Goal: Transaction & Acquisition: Purchase product/service

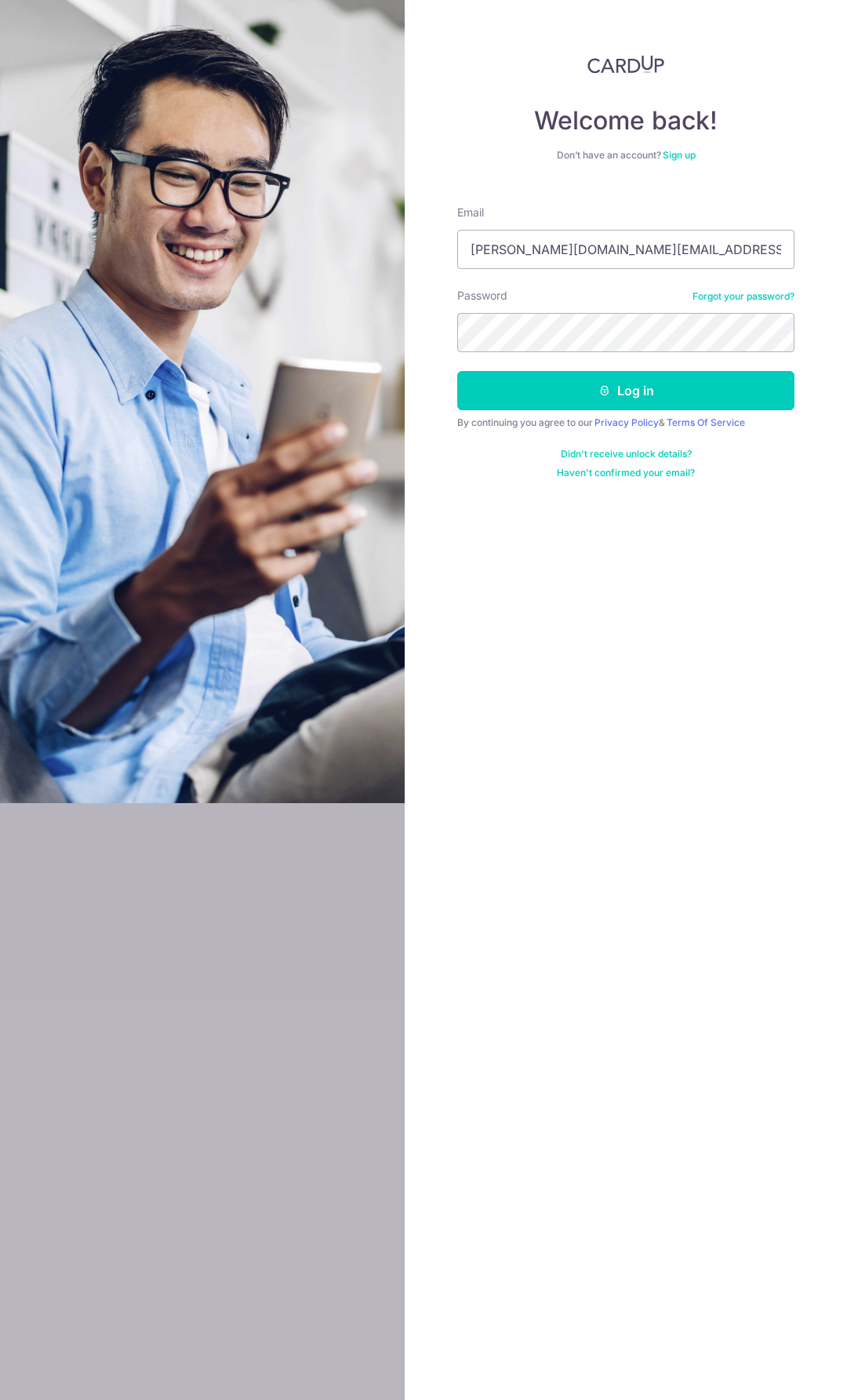
drag, startPoint x: 602, startPoint y: 248, endPoint x: 300, endPoint y: 262, distance: 302.3
click at [300, 262] on section "Welcome back! Don’t have an account? Sign up Email dickson.ong@onehillcapital.c…" at bounding box center [423, 700] width 847 height 1400
type input "d"
type input "[EMAIL_ADDRESS][DOMAIN_NAME]"
click at [457, 371] on button "Log in" at bounding box center [626, 391] width 337 height 40
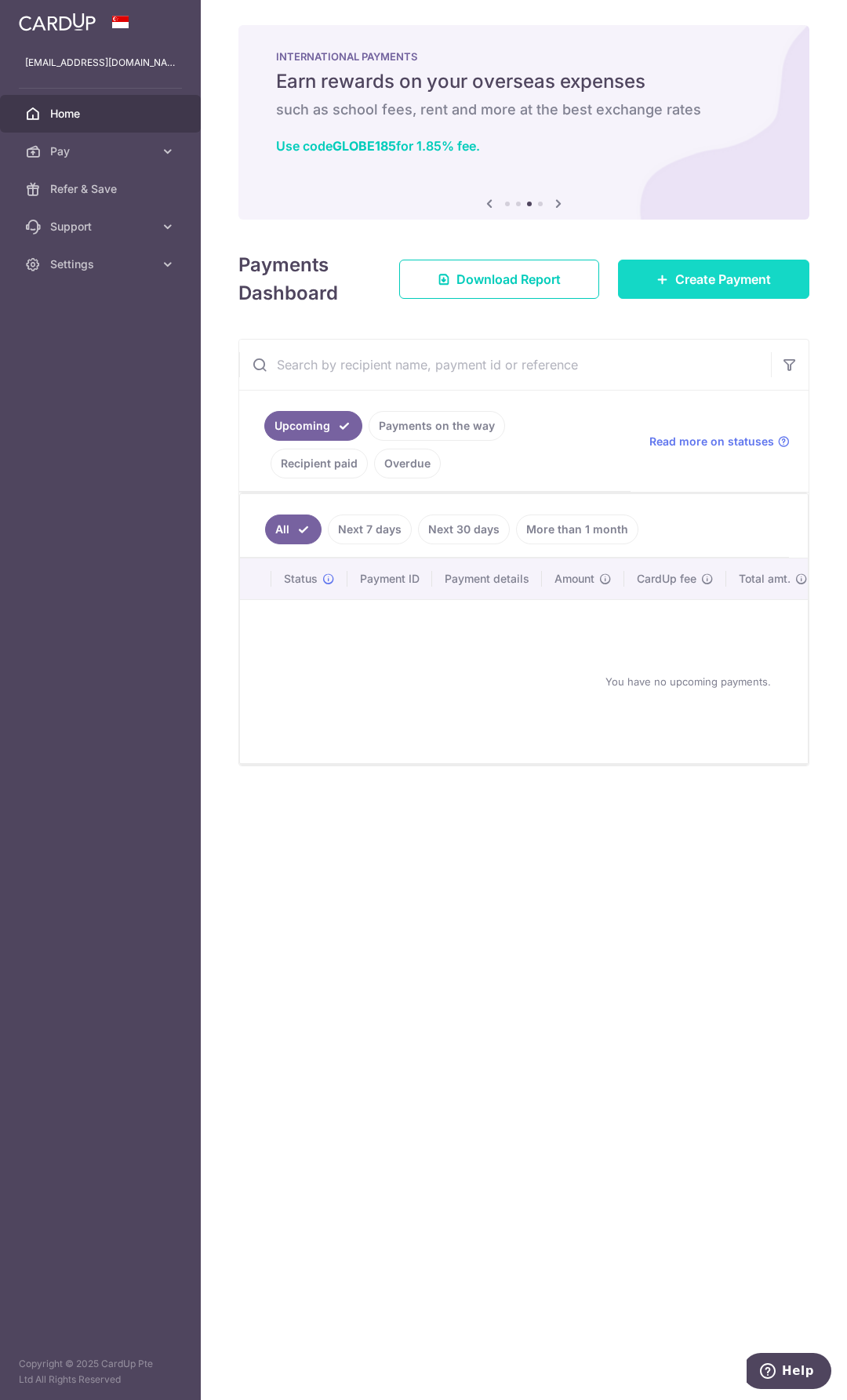
click at [690, 279] on span "Create Payment" at bounding box center [723, 279] width 95 height 19
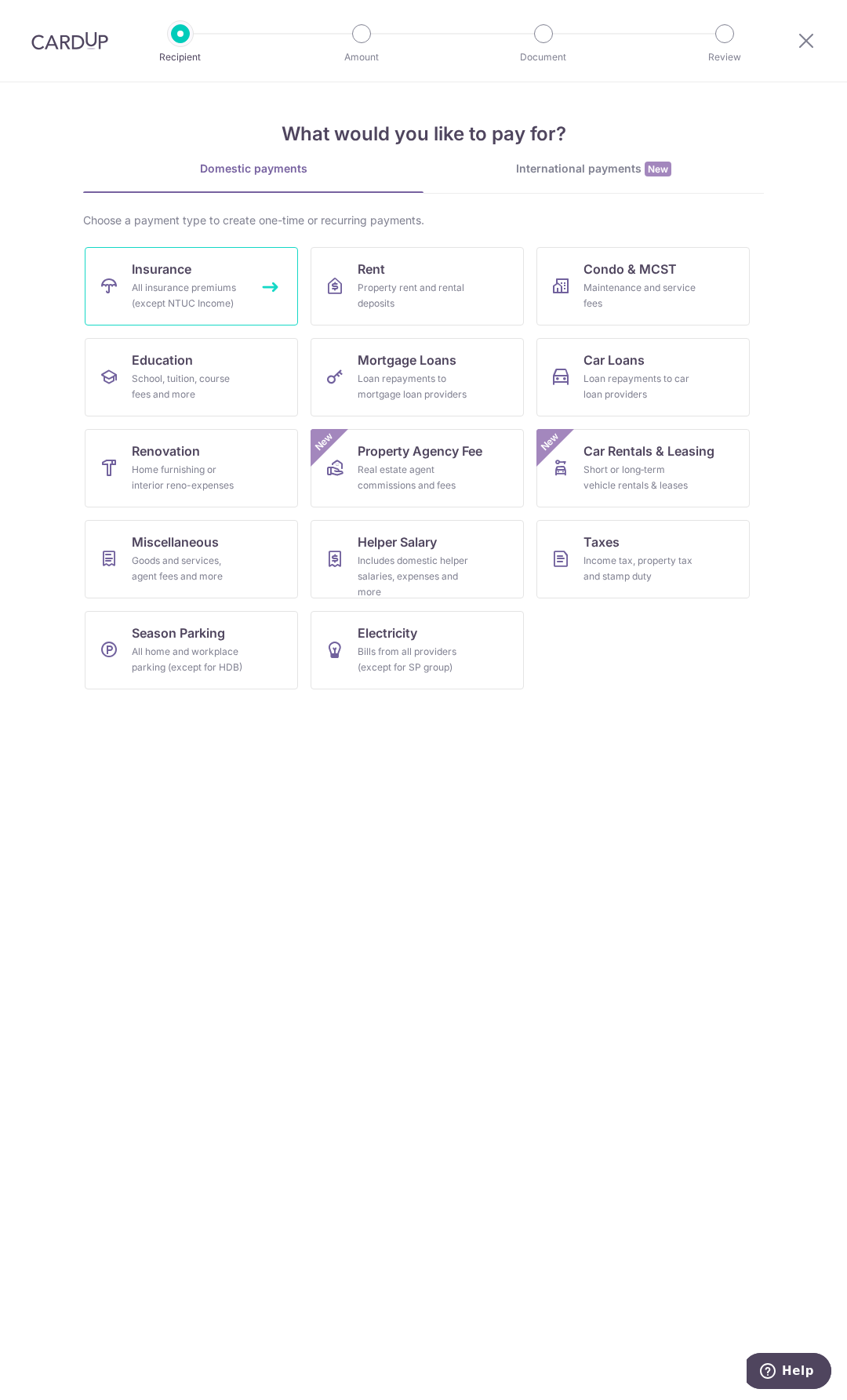
click at [218, 289] on div "All insurance premiums (except NTUC Income)" at bounding box center [187, 296] width 113 height 31
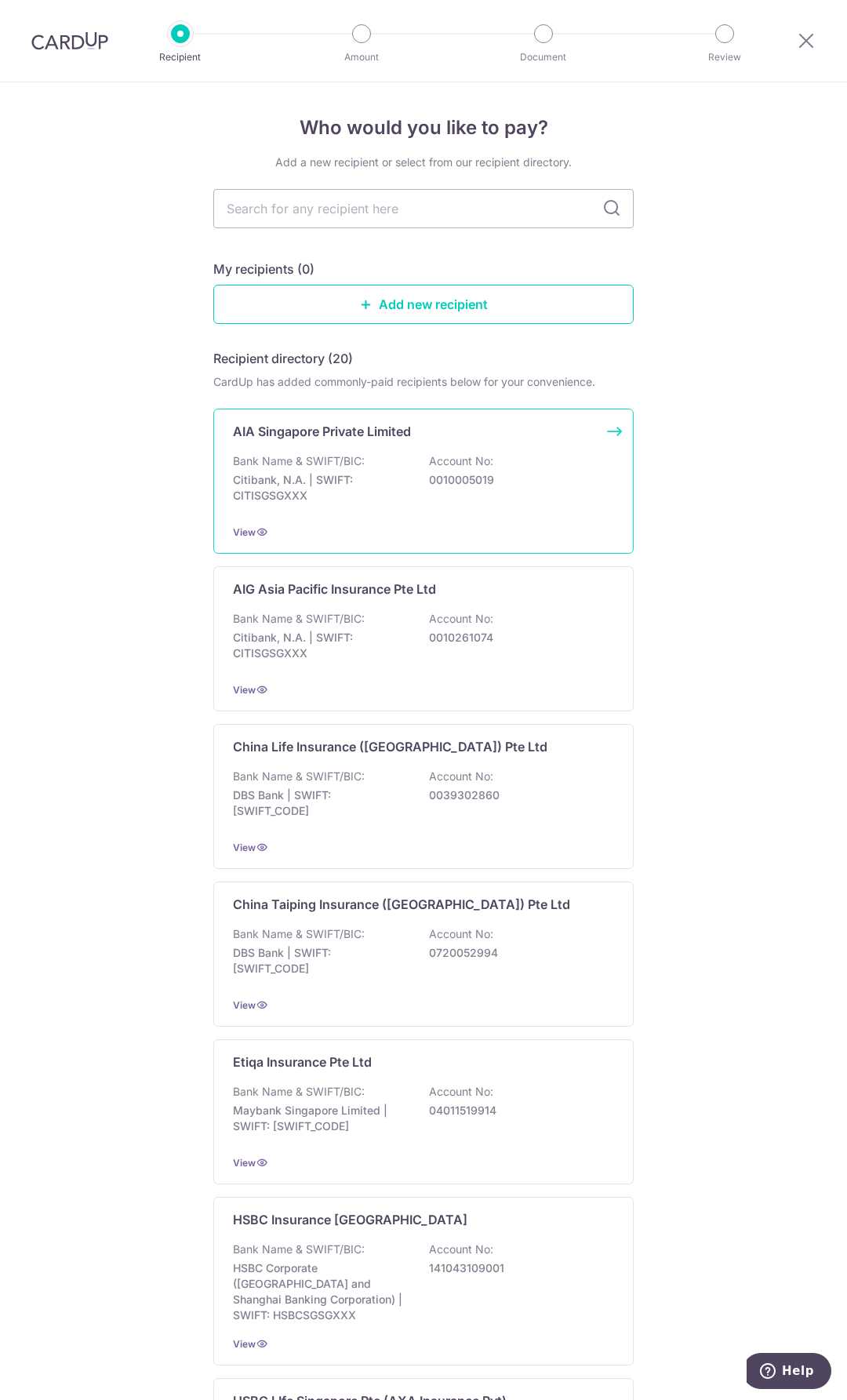
click at [354, 469] on div "Bank Name & SWIFT/BIC: Citibank, N.A. | SWIFT: CITISGSGXXX Account No: 00100050…" at bounding box center [423, 482] width 381 height 58
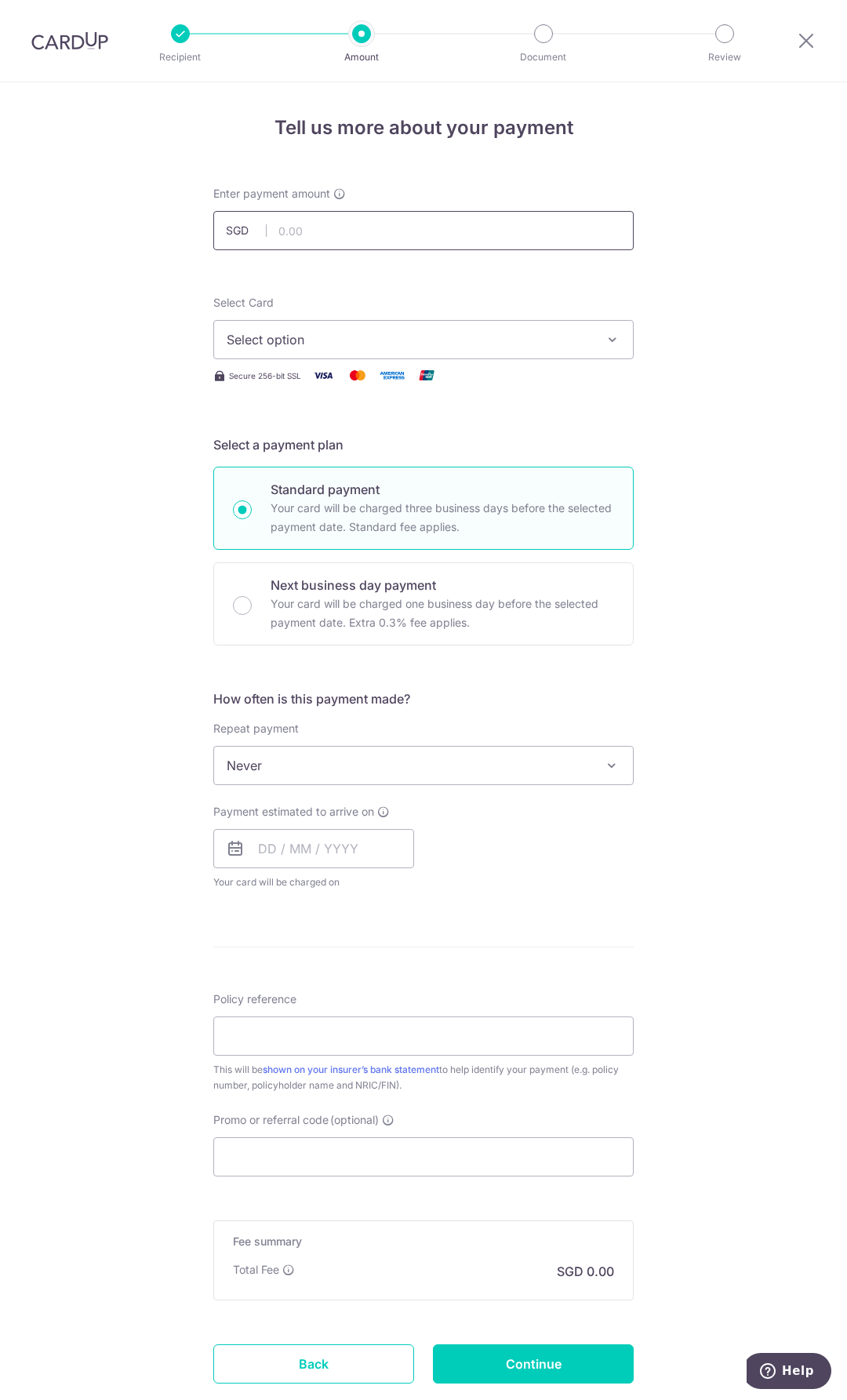
drag, startPoint x: 0, startPoint y: 0, endPoint x: 337, endPoint y: 229, distance: 407.4
click at [337, 229] on input "text" at bounding box center [423, 230] width 420 height 40
type input "3,000.00"
click at [447, 337] on span "Select option" at bounding box center [409, 339] width 365 height 19
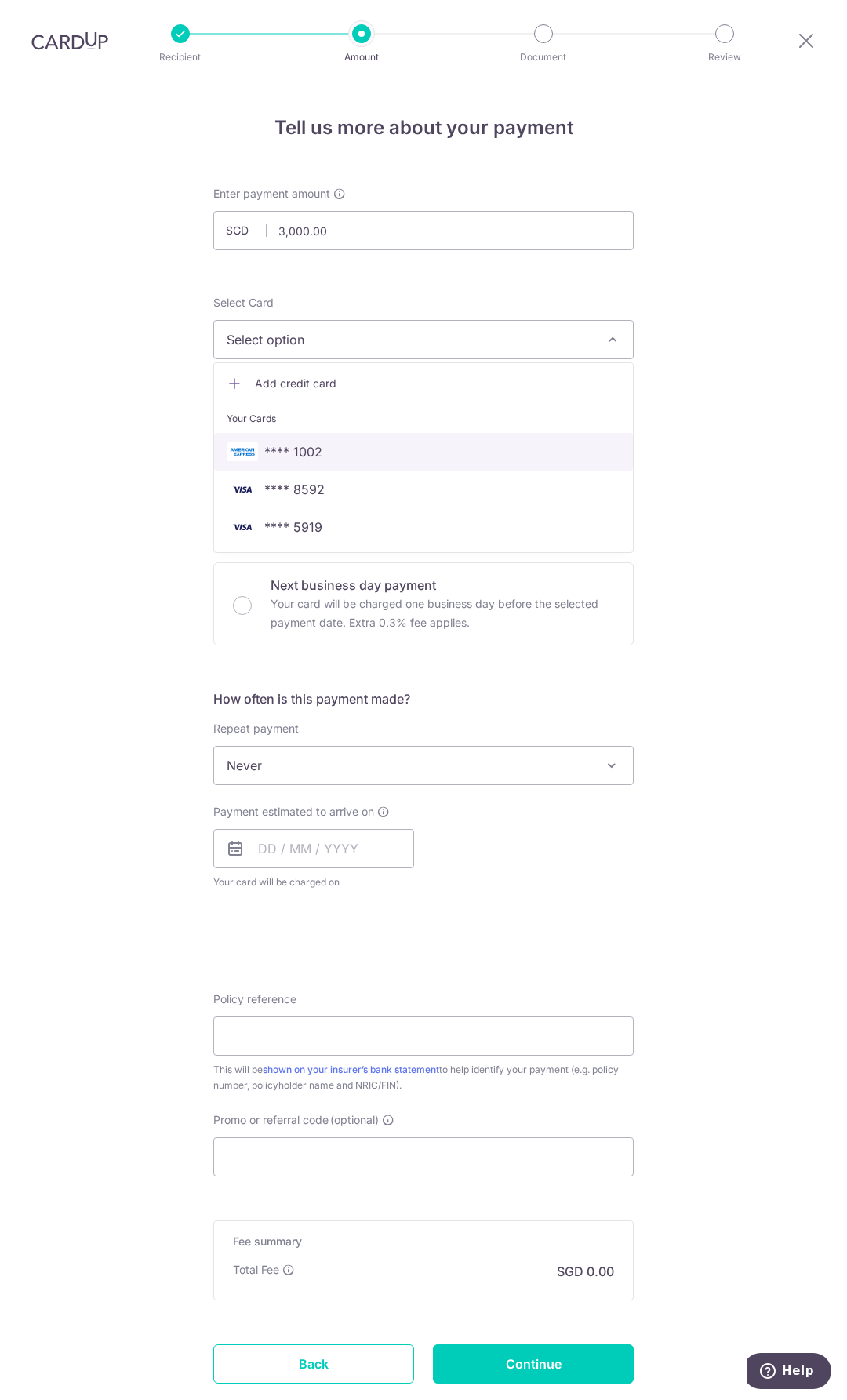
click at [332, 450] on span "**** 1002" at bounding box center [424, 452] width 394 height 19
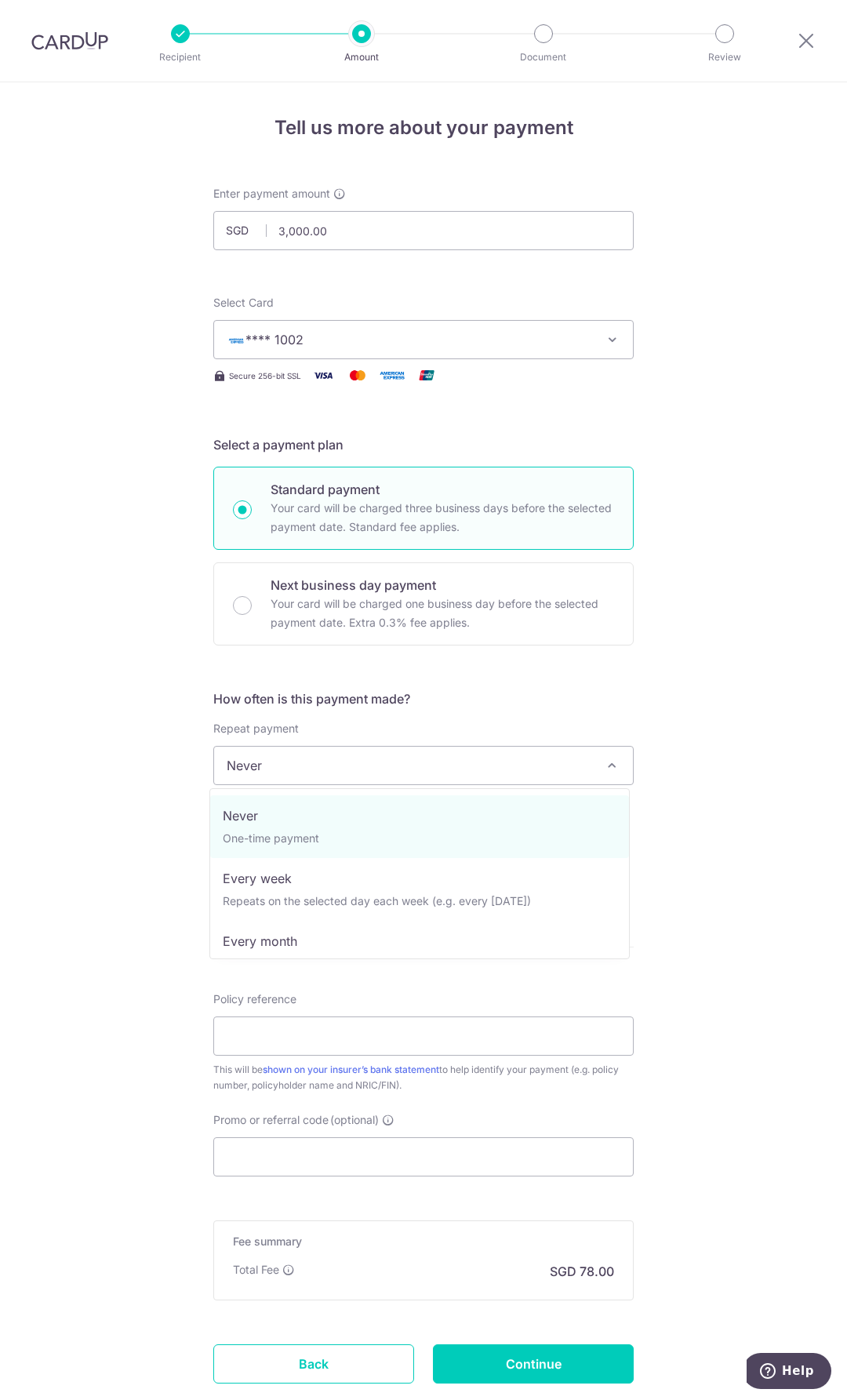
click at [362, 778] on span "Never" at bounding box center [423, 766] width 419 height 38
click at [79, 783] on div "Tell us more about your payment Enter payment amount SGD 3,000.00 3000.00 Selec…" at bounding box center [423, 792] width 847 height 1418
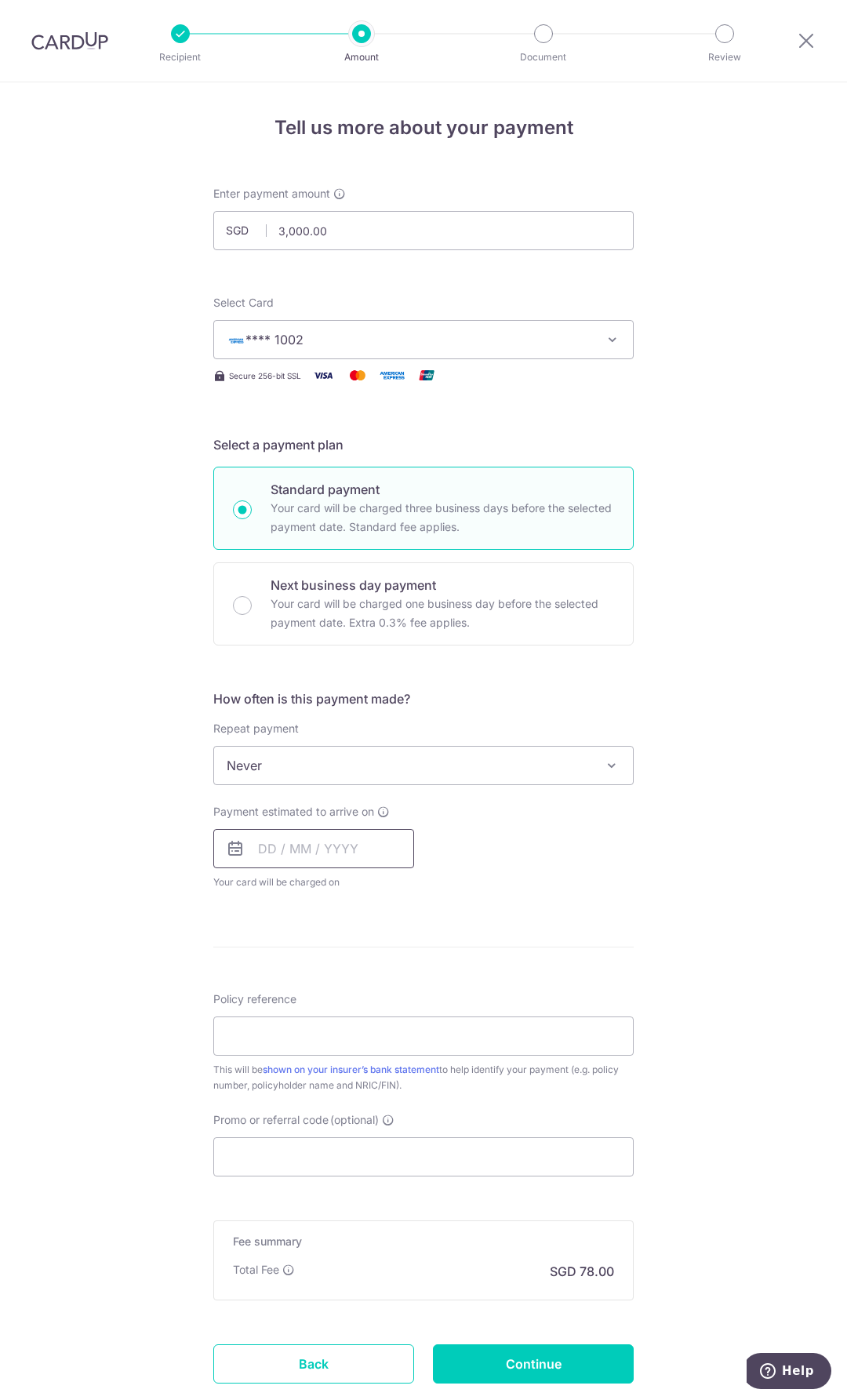
click at [317, 865] on input "text" at bounding box center [314, 848] width 201 height 40
click at [396, 1017] on link "19" at bounding box center [402, 1022] width 25 height 25
type input "19/09/2025"
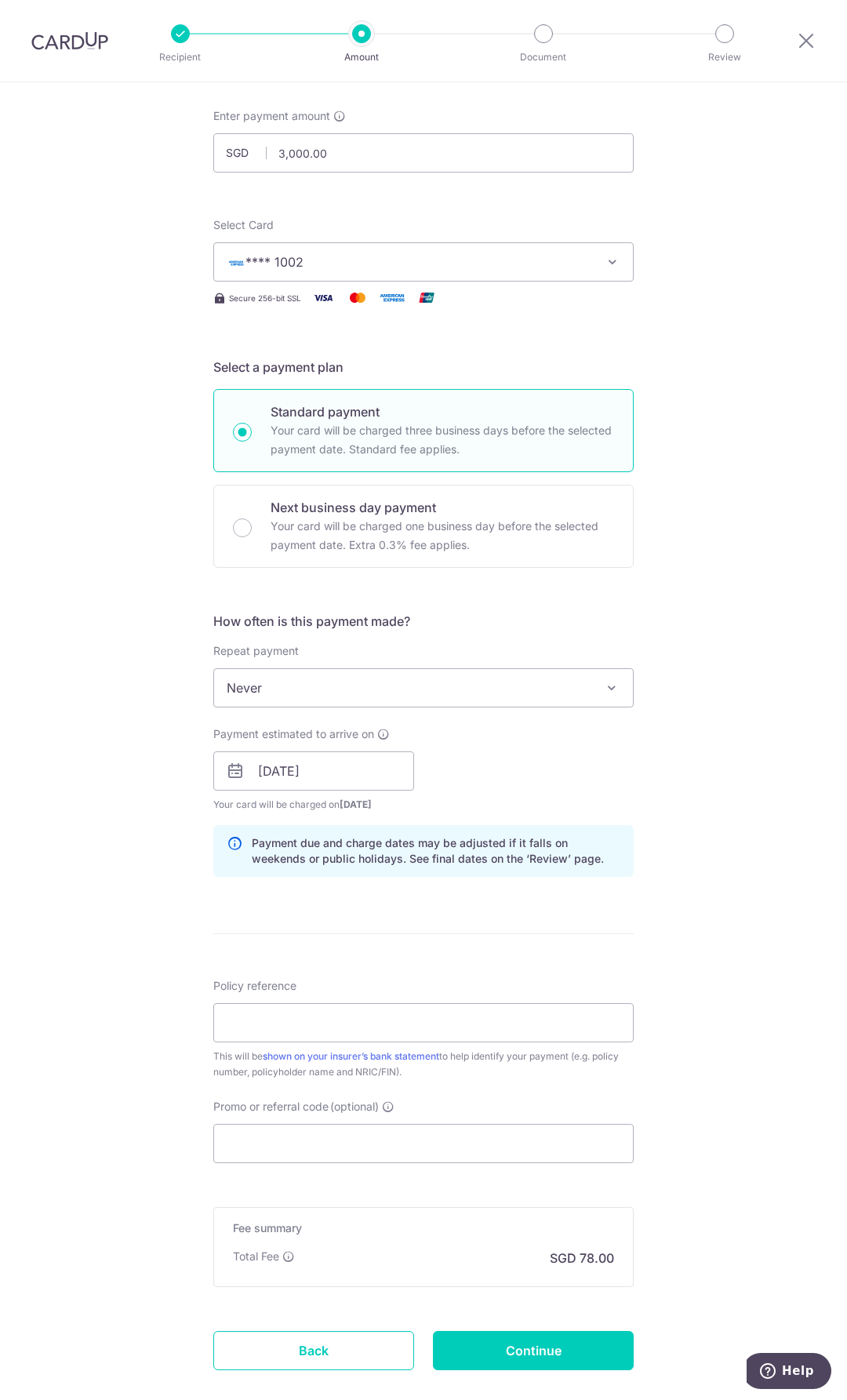
scroll to position [166, 0]
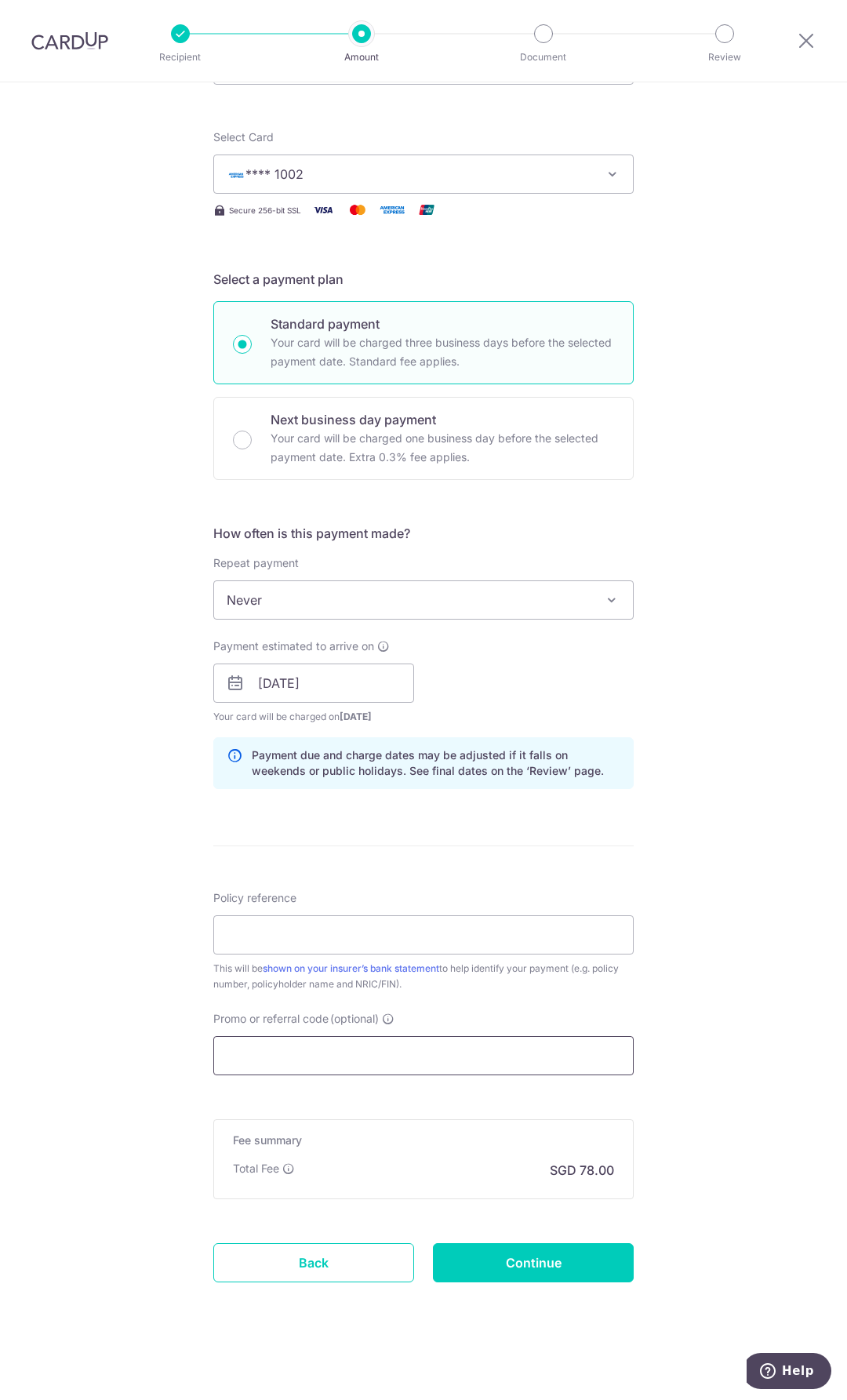
click at [433, 1059] on input "Promo or referral code (optional)" at bounding box center [423, 1055] width 420 height 40
paste input "25AMEX21"
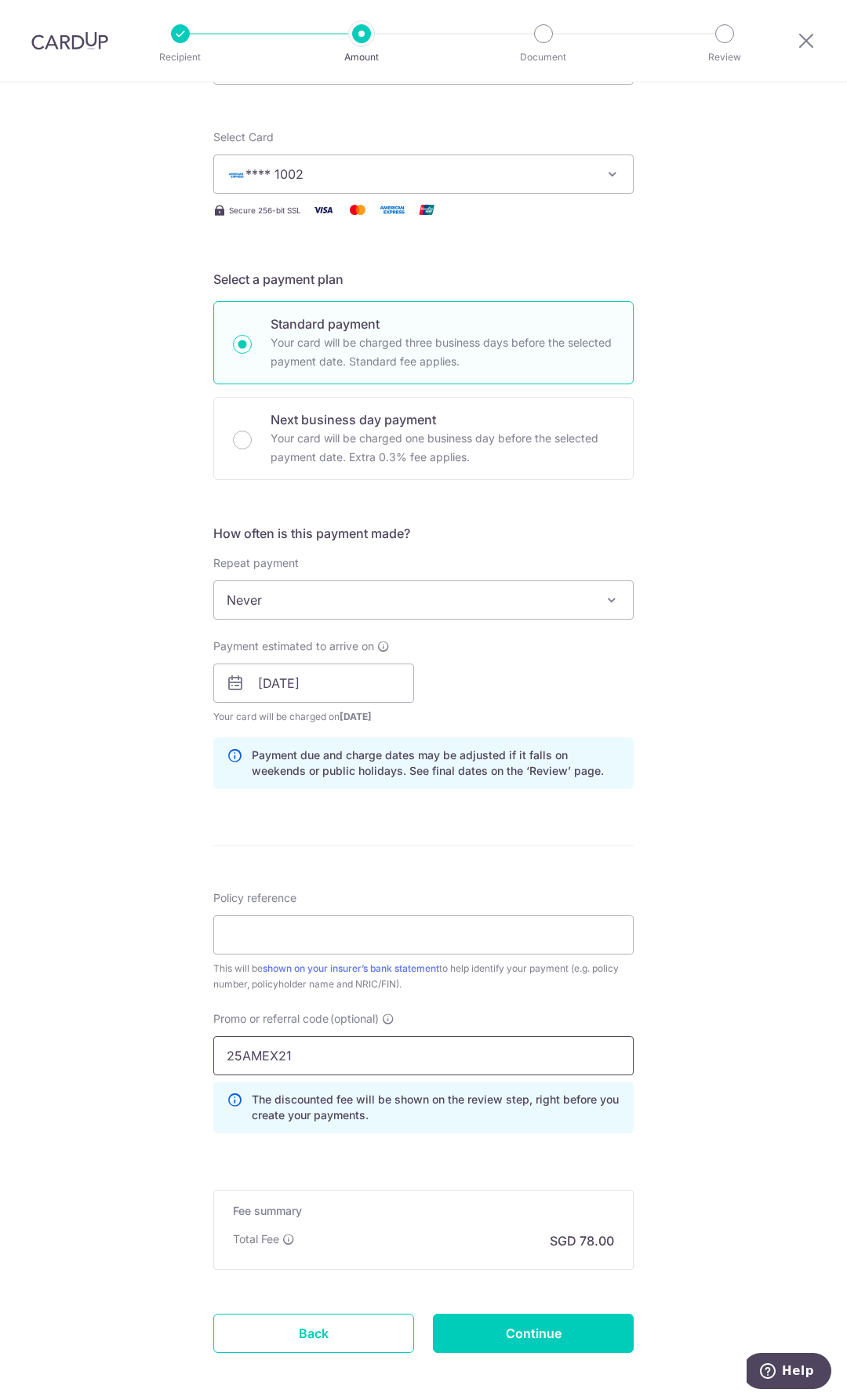
type input "25AMEX21"
click at [380, 1150] on form "Enter payment amount SGD 3,000.00 3000.00 Select Card **** 1002 Add credit card…" at bounding box center [423, 708] width 420 height 1376
click at [364, 937] on input "Policy reference" at bounding box center [423, 935] width 420 height 40
click at [686, 737] on div "Tell us more about your payment Enter payment amount SGD 3,000.00 3000.00 Selec…" at bounding box center [423, 693] width 847 height 1553
click at [302, 936] on input "Policy reference" at bounding box center [423, 935] width 420 height 40
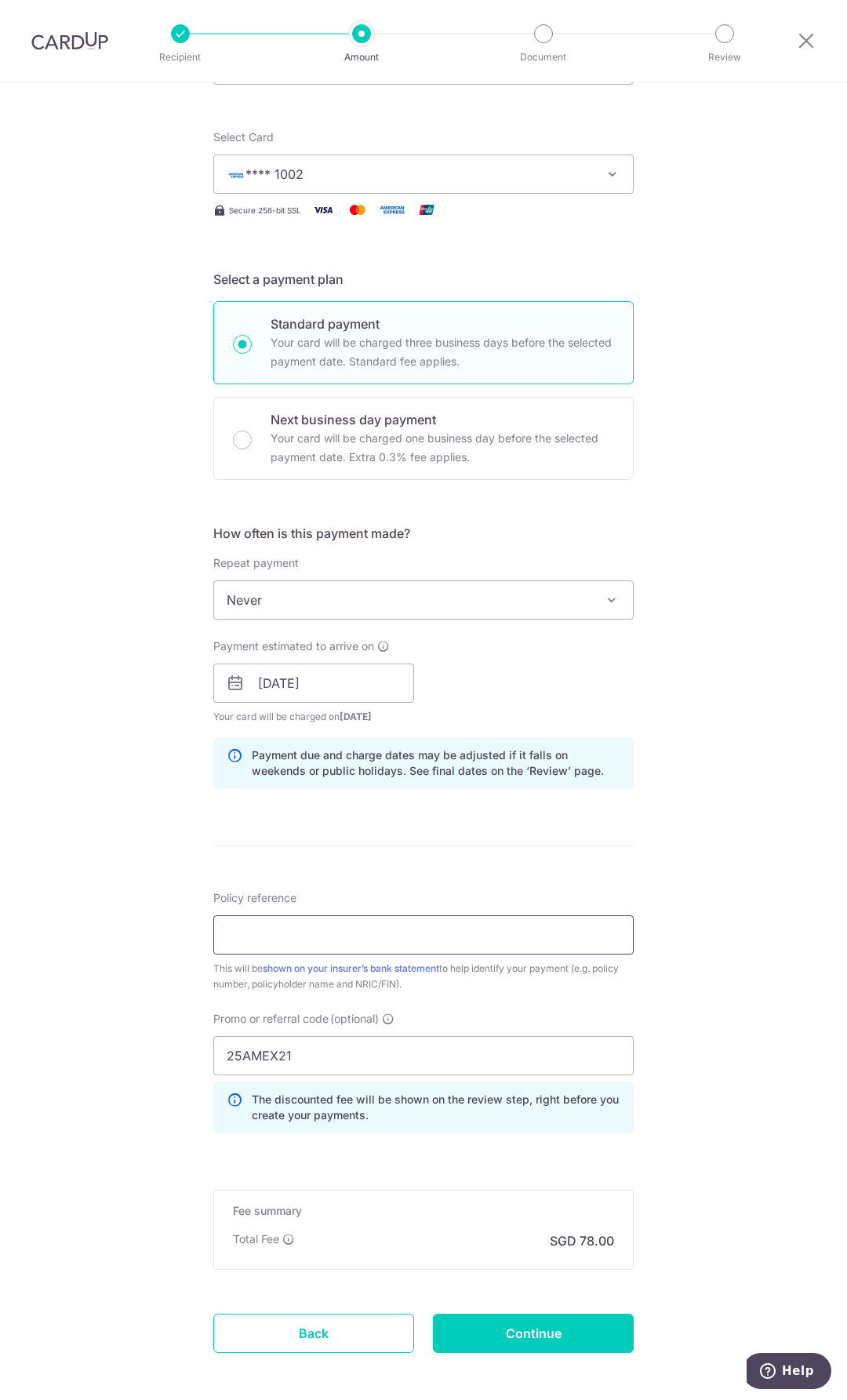
paste input "L549676762"
type input "L549676762"
click at [156, 909] on div "Tell us more about your payment Enter payment amount SGD 3,000.00 3000.00 Selec…" at bounding box center [423, 693] width 847 height 1553
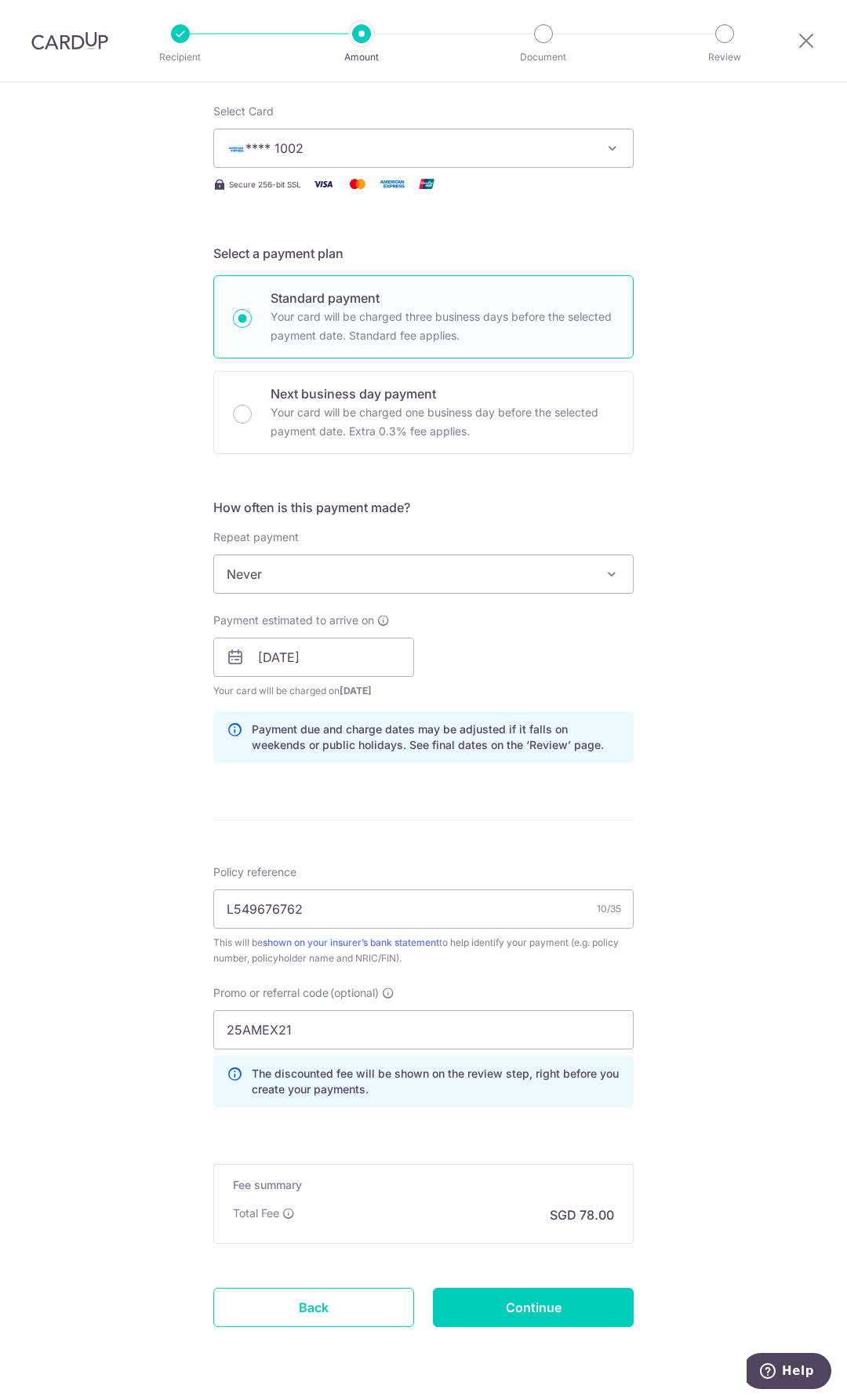
scroll to position [236, 0]
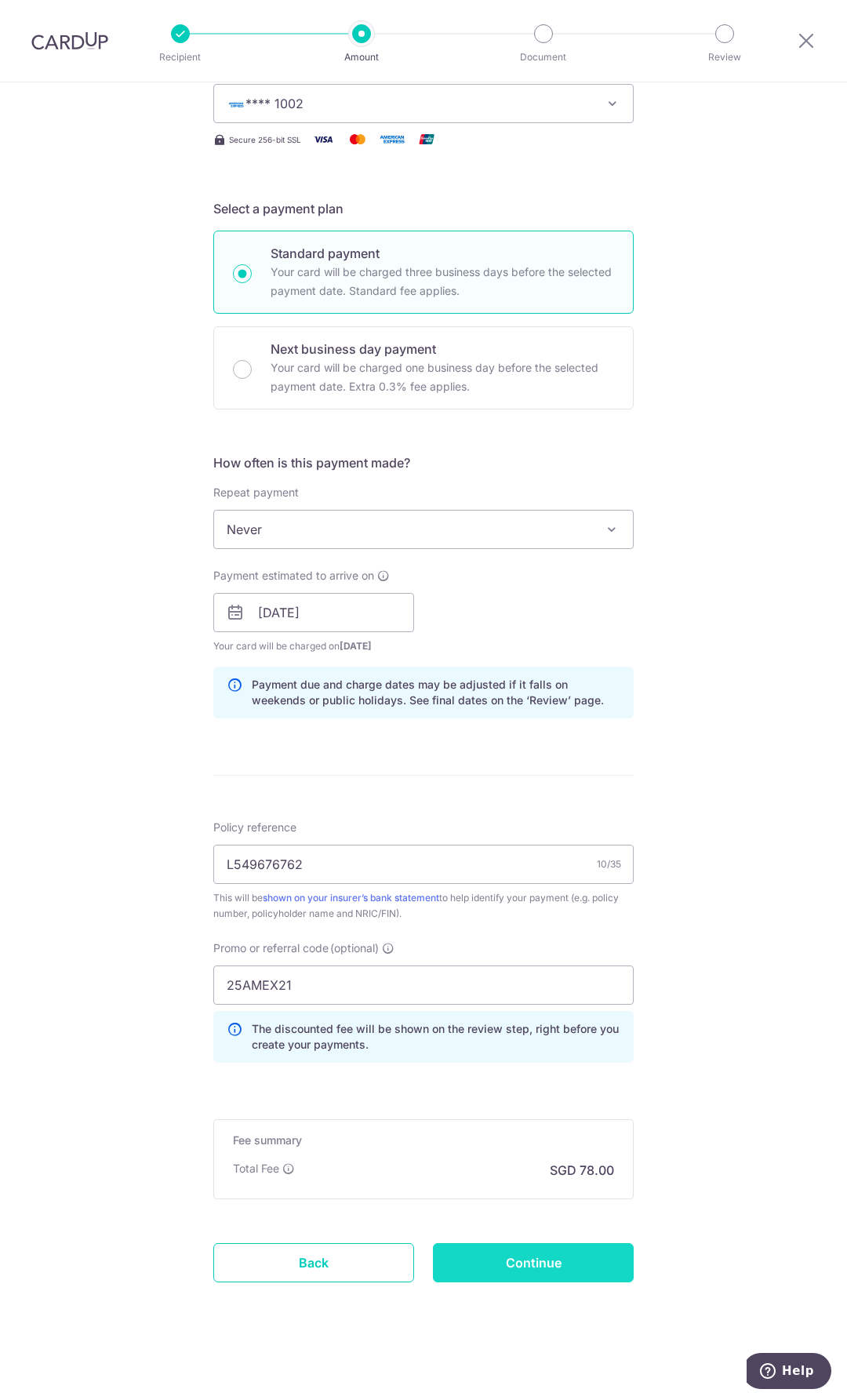
click at [508, 1265] on input "Continue" at bounding box center [534, 1262] width 201 height 40
type input "Create Schedule"
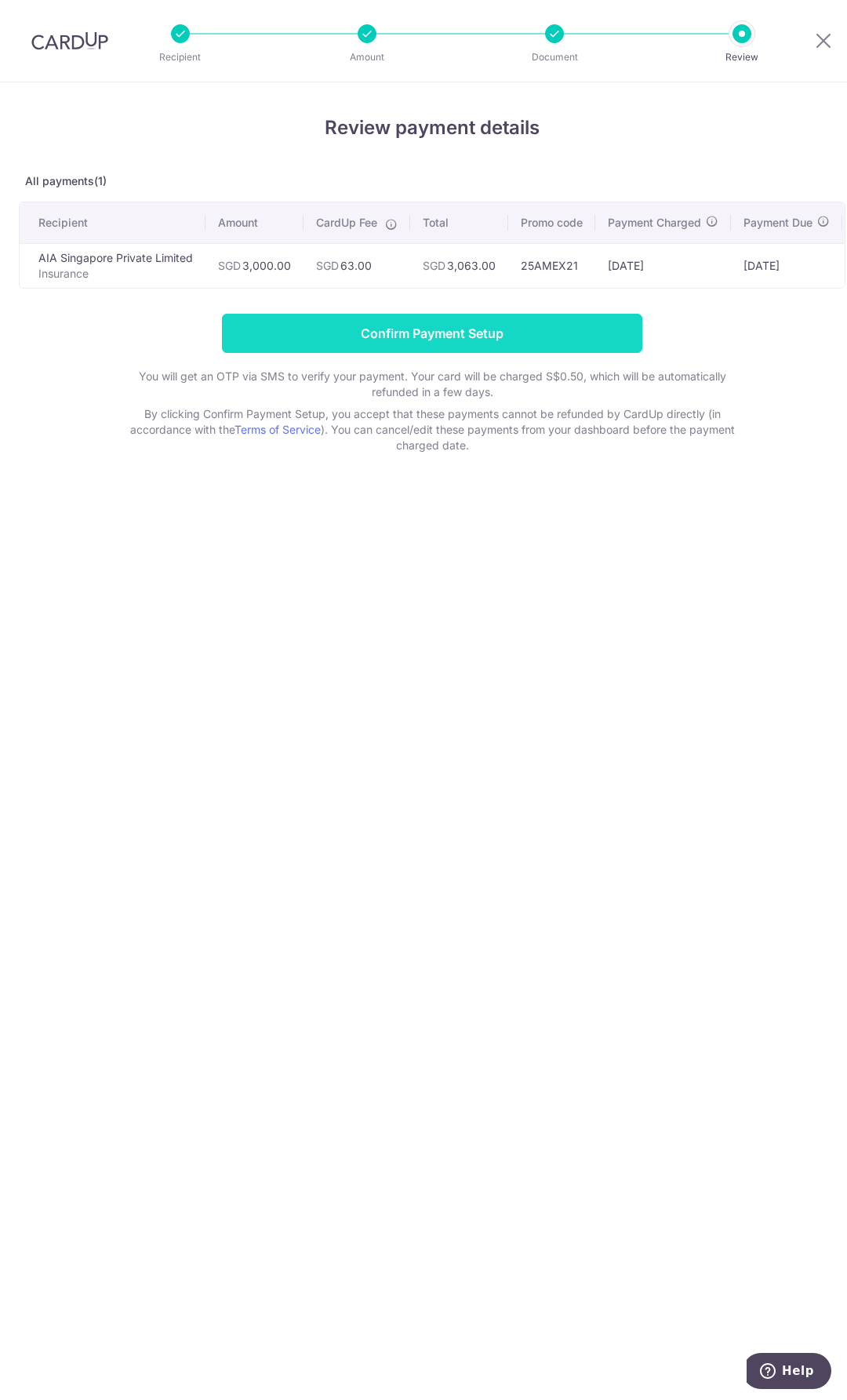
click at [476, 347] on input "Confirm Payment Setup" at bounding box center [432, 333] width 420 height 40
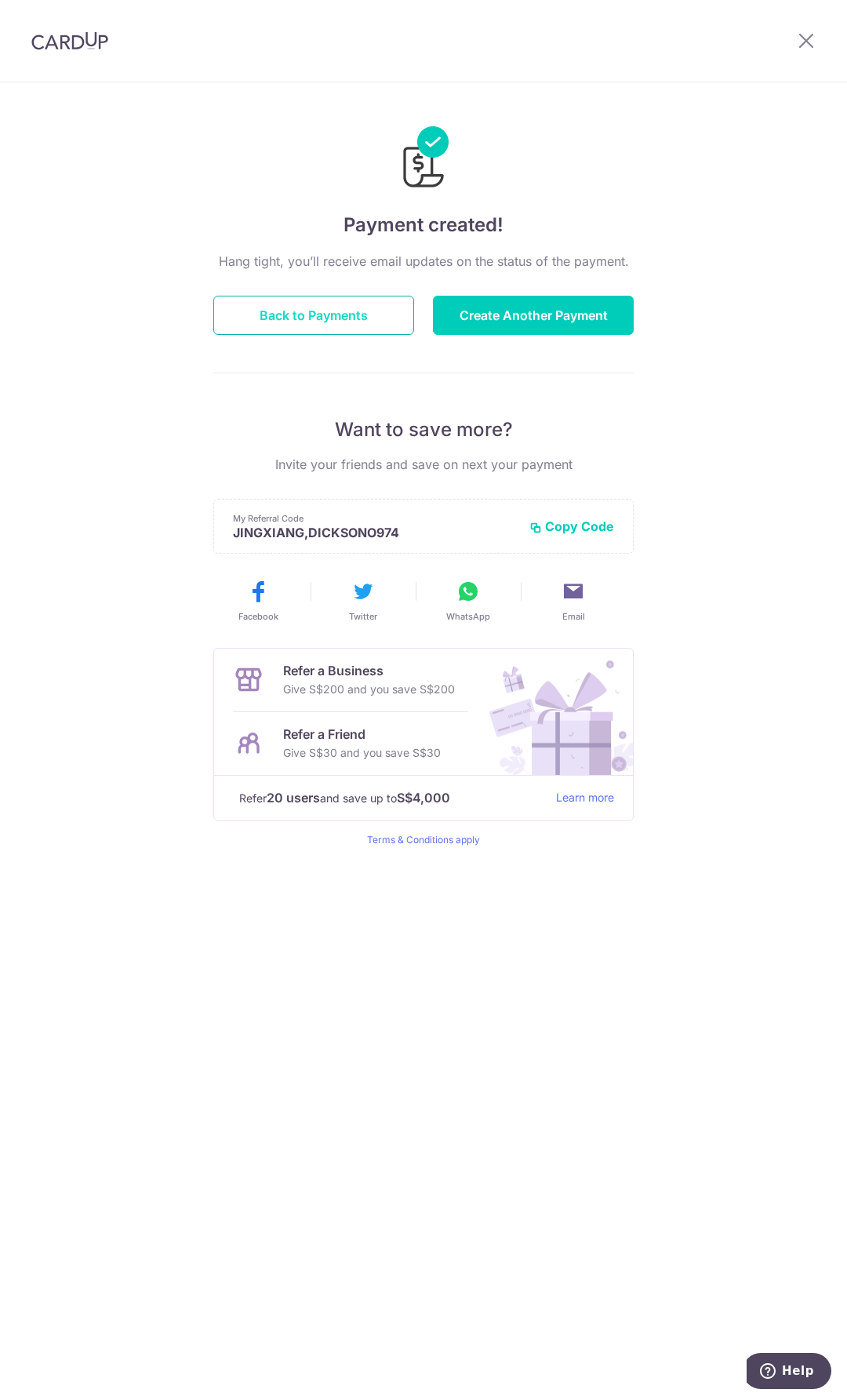
click at [359, 313] on button "Back to Payments" at bounding box center [314, 315] width 201 height 40
